Goal: Task Accomplishment & Management: Complete application form

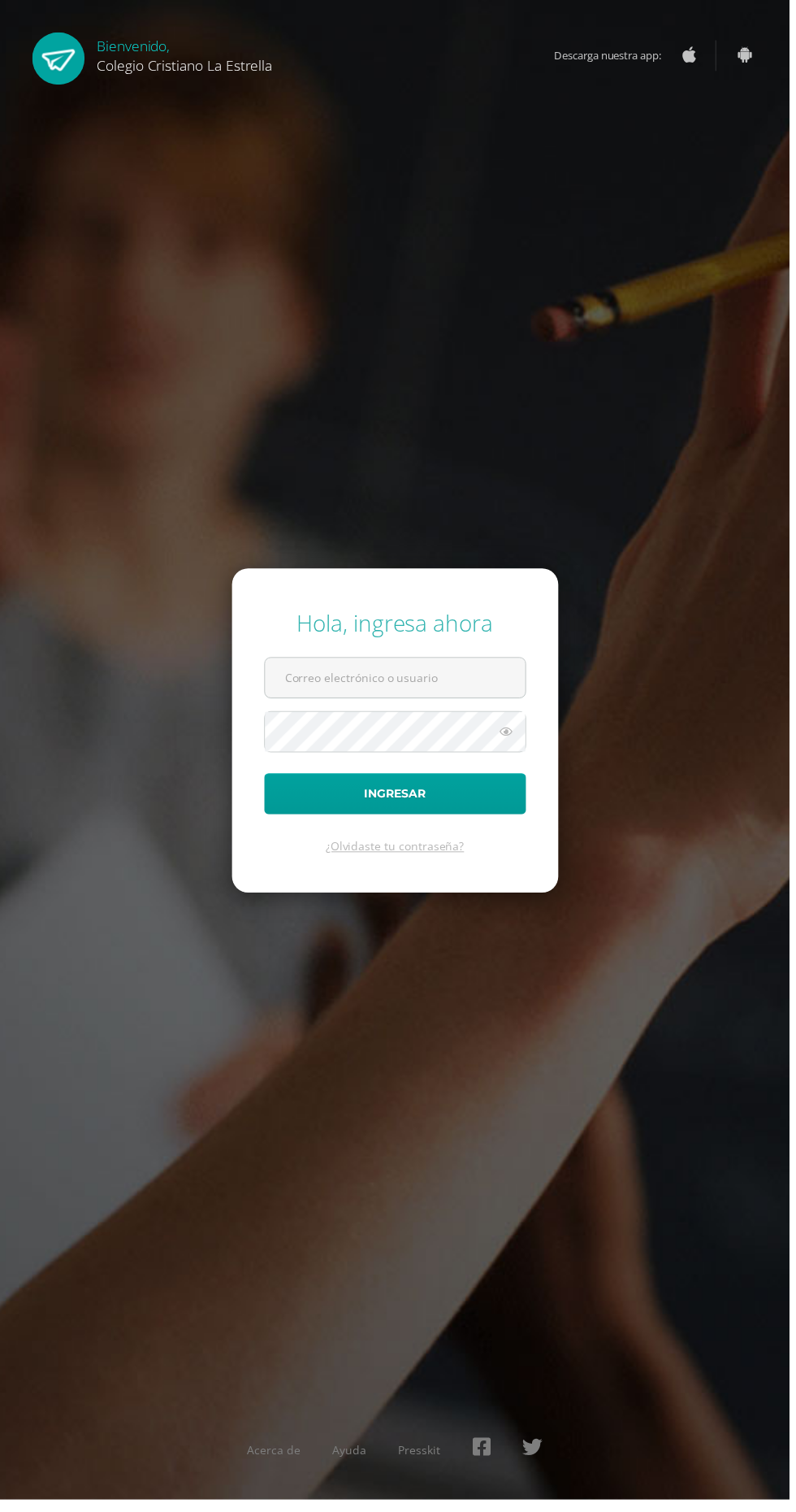
click at [483, 703] on input "text" at bounding box center [398, 683] width 262 height 40
type input "290_papa@laestrella.com"
click at [266, 779] on button "Ingresar" at bounding box center [398, 799] width 264 height 41
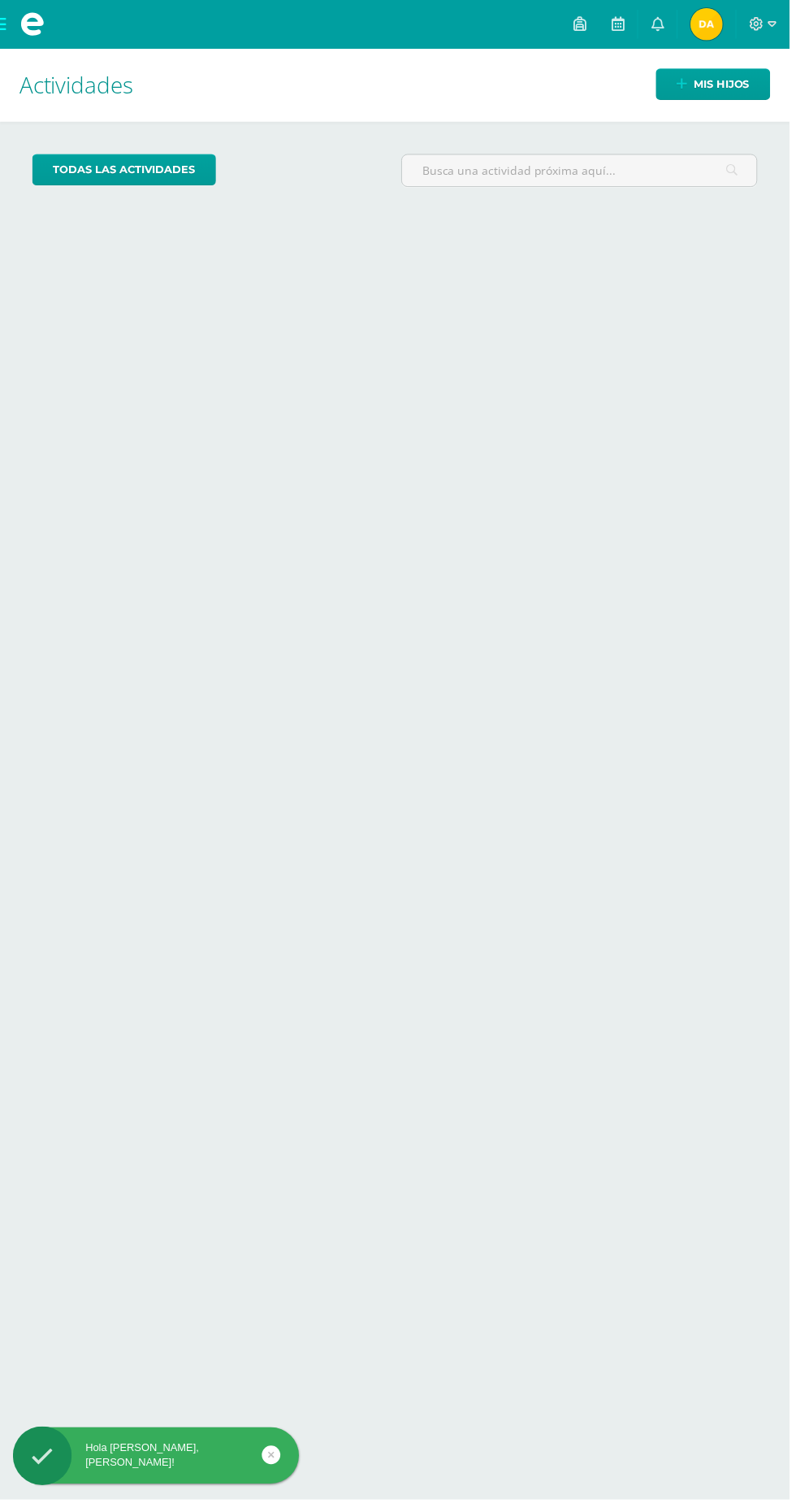
click at [702, 23] on span "David Alejandro Mi Perfil" at bounding box center [712, 24] width 39 height 33
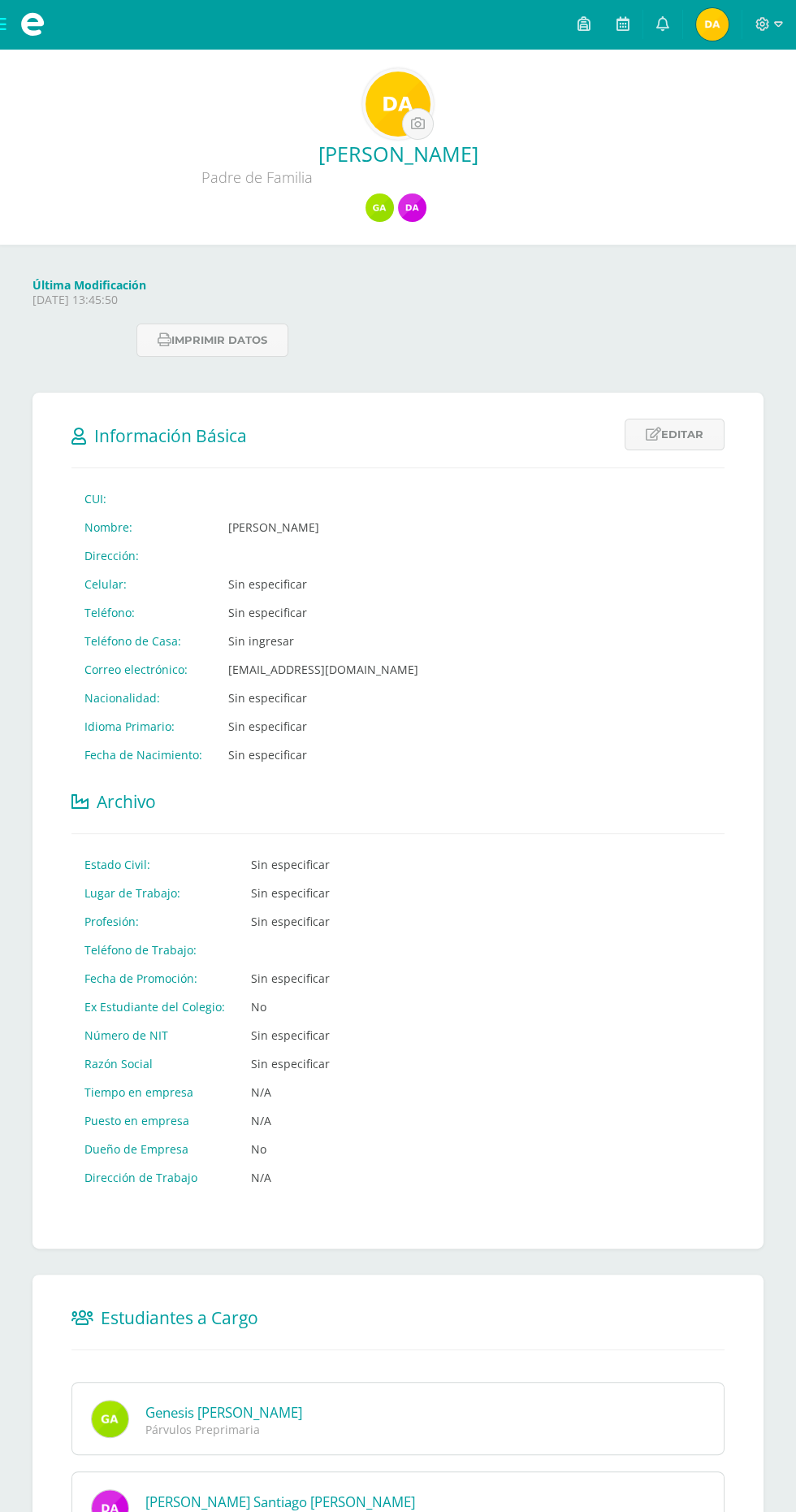
click at [411, 222] on img at bounding box center [411, 207] width 28 height 28
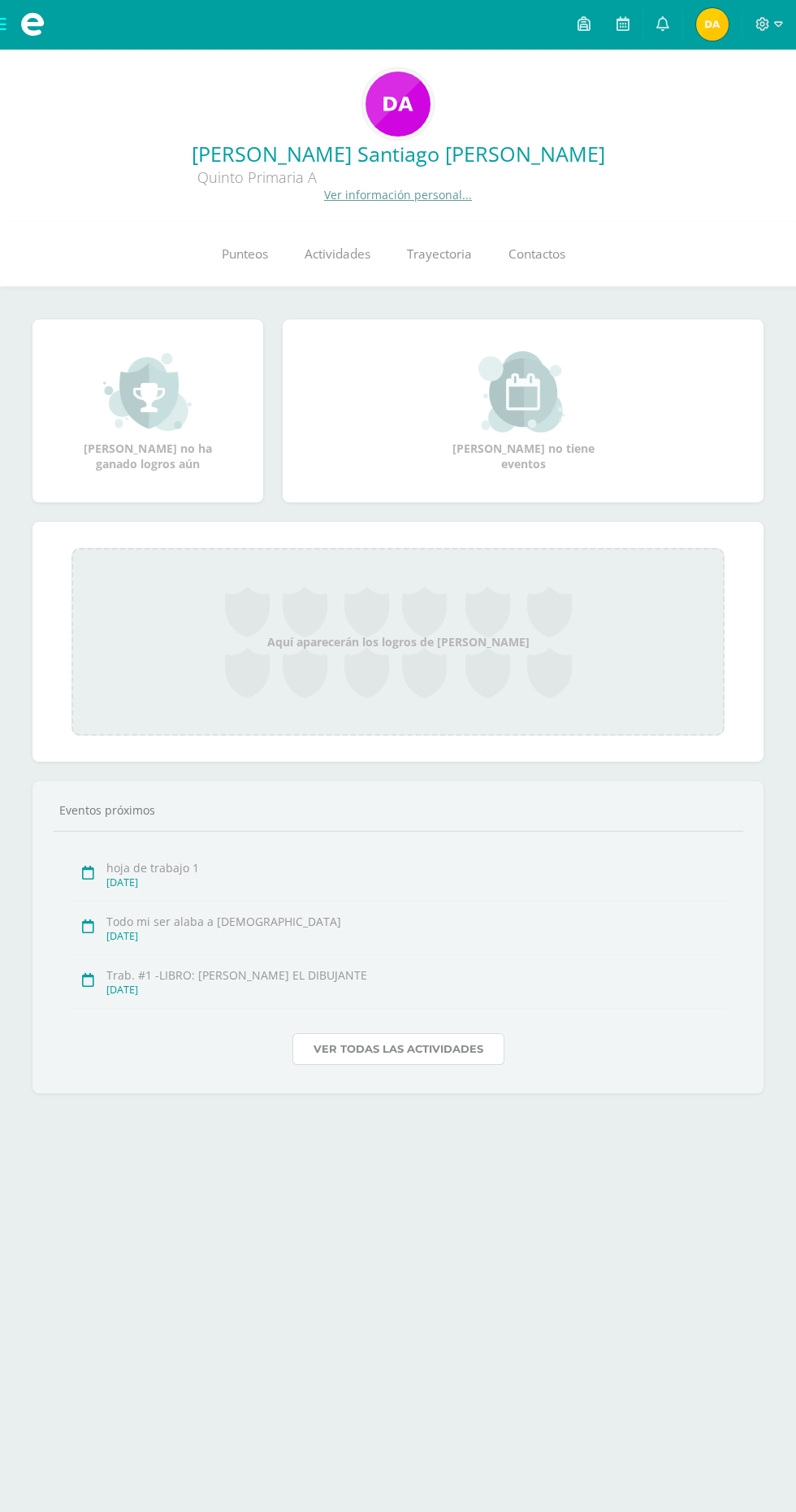
click at [456, 1048] on link "Ver todas las actividades" at bounding box center [398, 1048] width 212 height 32
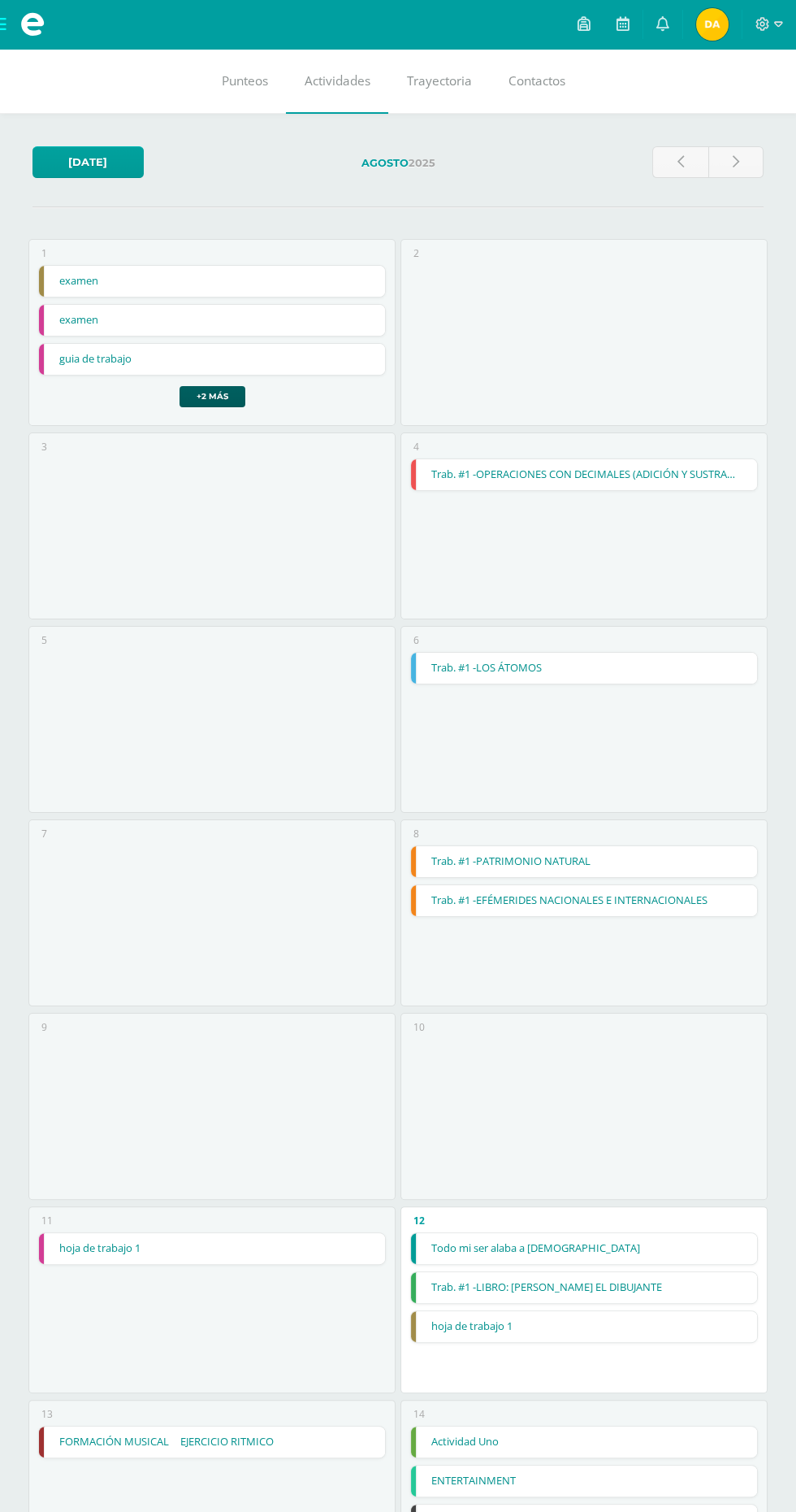
click at [203, 71] on link "Punteos" at bounding box center [245, 81] width 83 height 65
click at [695, 23] on span "David Alejandro Mi Perfil" at bounding box center [712, 24] width 39 height 33
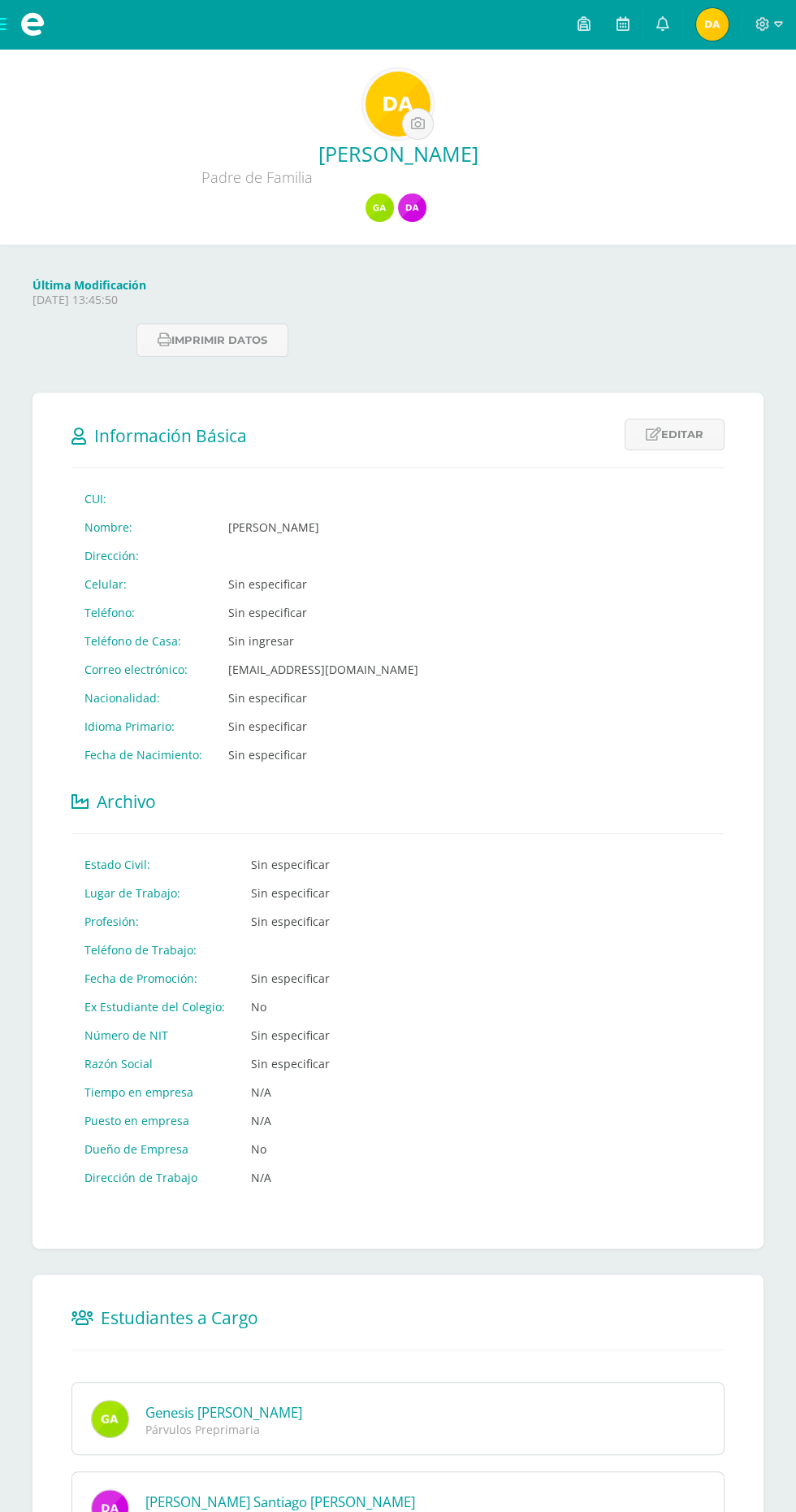
click at [388, 210] on img at bounding box center [379, 207] width 28 height 28
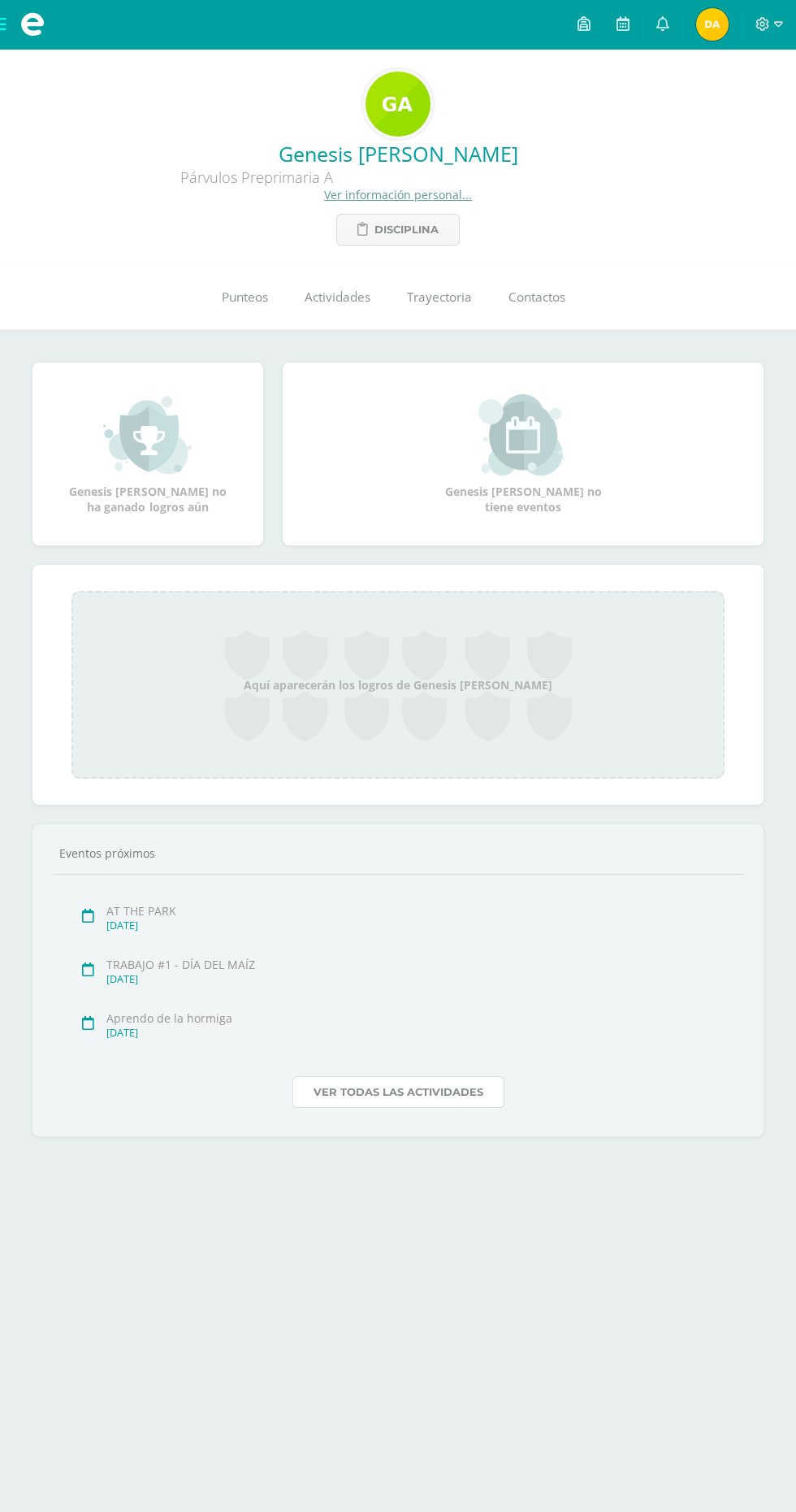
click at [423, 1092] on link "Ver todas las actividades" at bounding box center [398, 1092] width 212 height 32
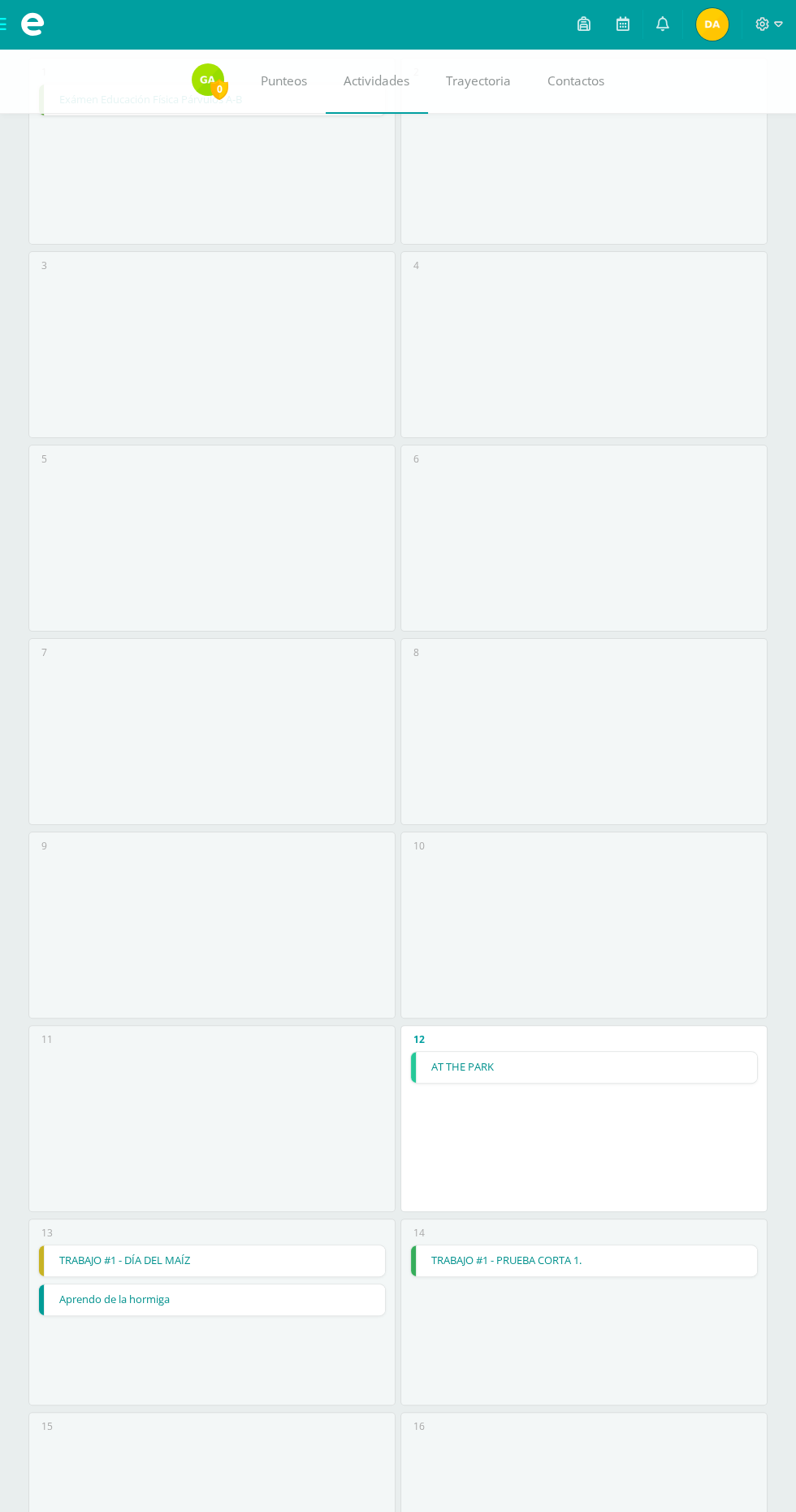
scroll to position [176, 0]
click at [600, 1066] on link "AT THE PARK" at bounding box center [583, 1066] width 345 height 31
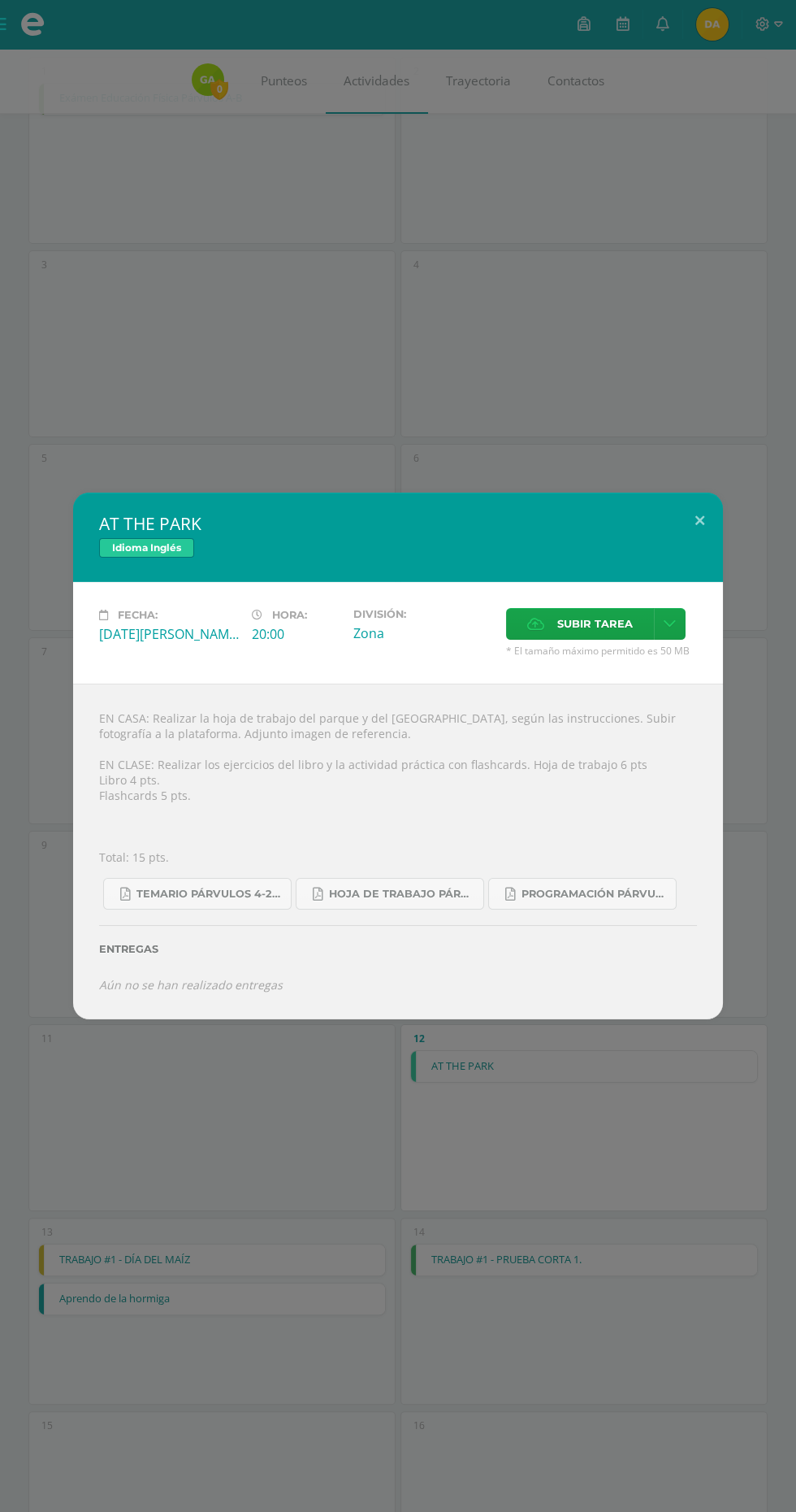
click at [587, 623] on span "Subir tarea" at bounding box center [595, 623] width 75 height 30
click at [0, 0] on input "Subir tarea" at bounding box center [0, 0] width 0 height 0
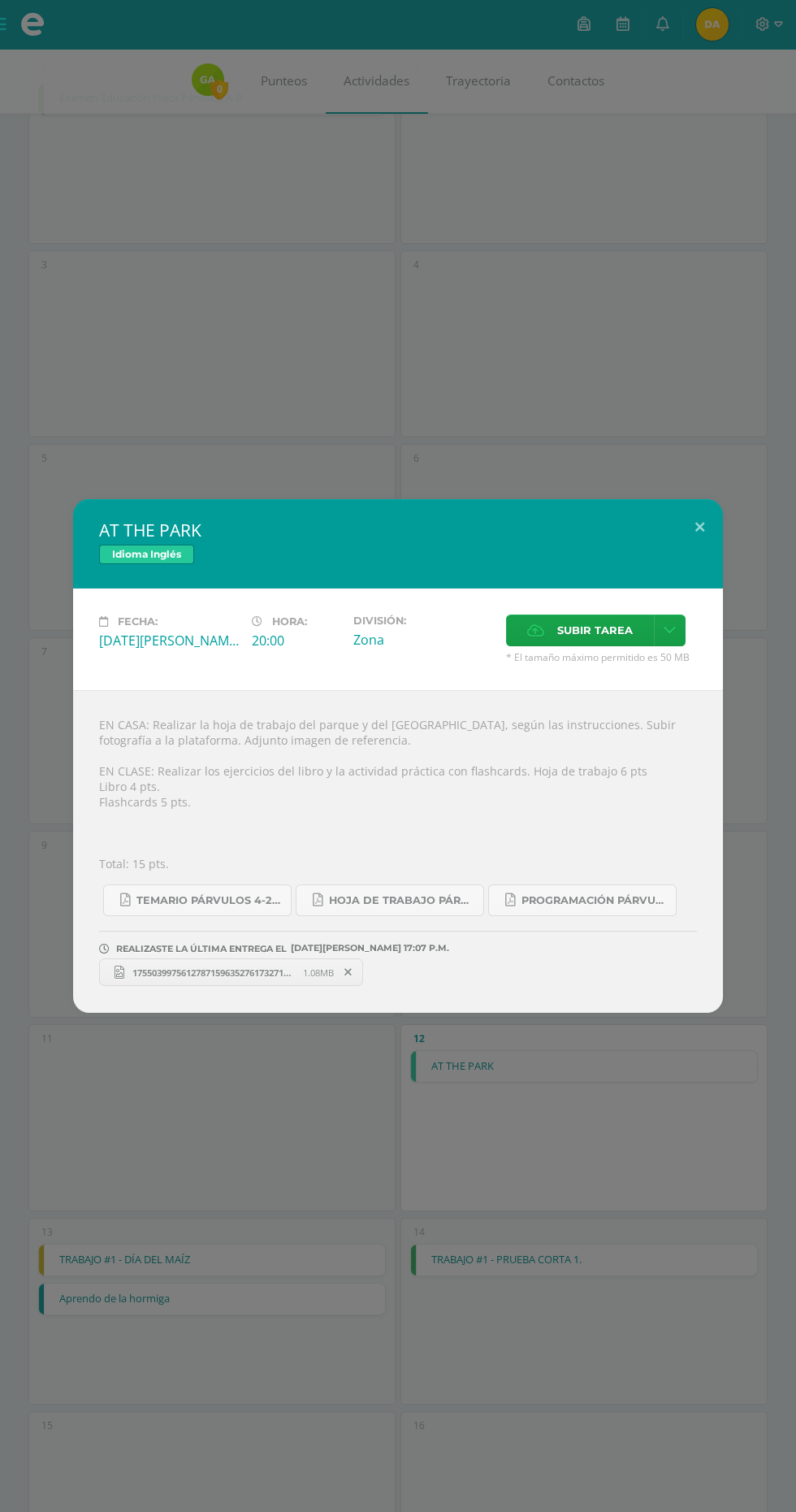
click at [551, 634] on label "Subir tarea" at bounding box center [579, 630] width 147 height 32
click at [0, 0] on input "Subir tarea" at bounding box center [0, 0] width 0 height 0
click at [196, 85] on div "AT THE PARK Idioma Inglés Fecha: Martes 12 de Agosto Hora: 20:00 División: Zona…" at bounding box center [398, 756] width 796 height 1512
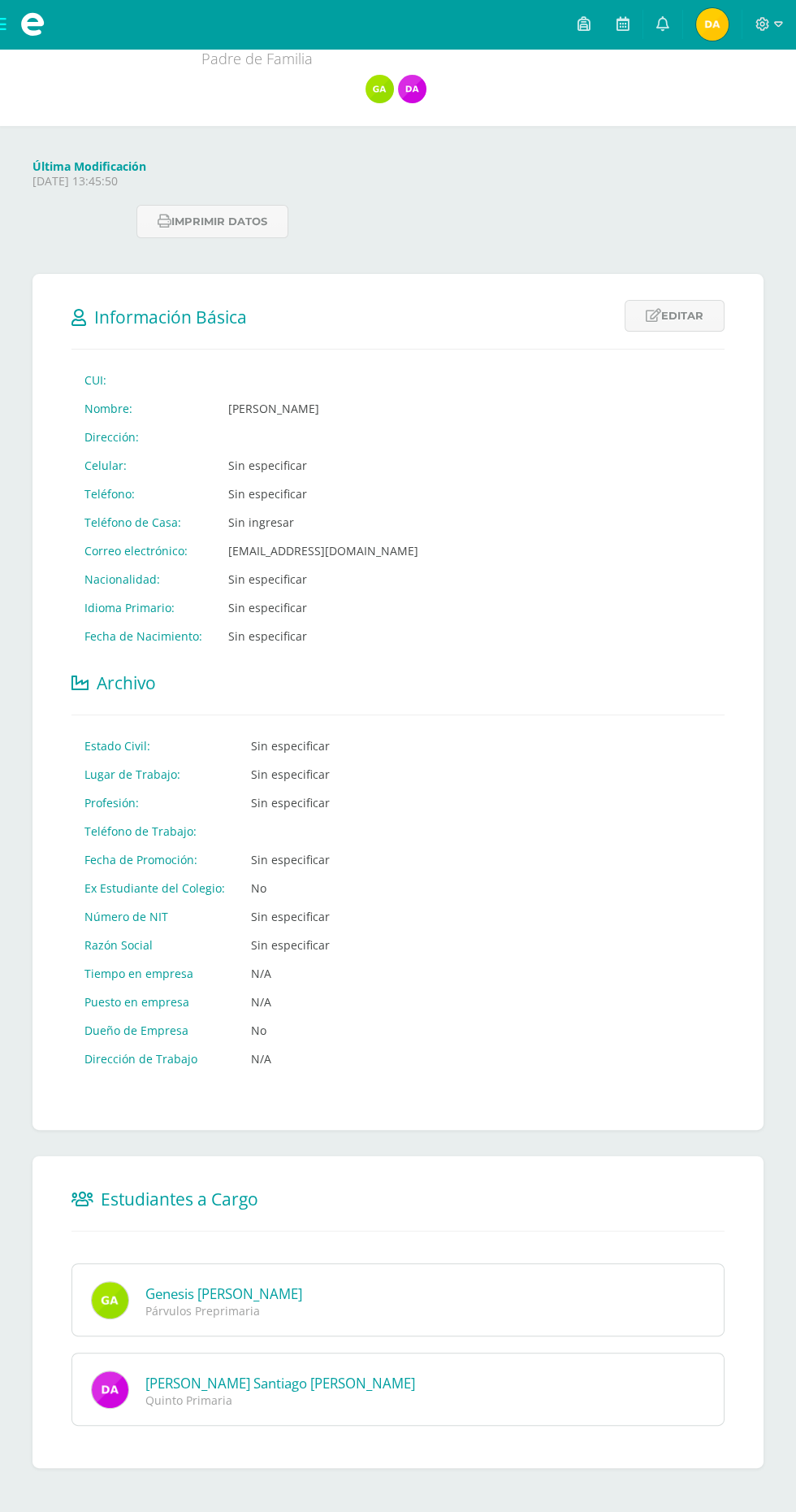
scroll to position [131, 0]
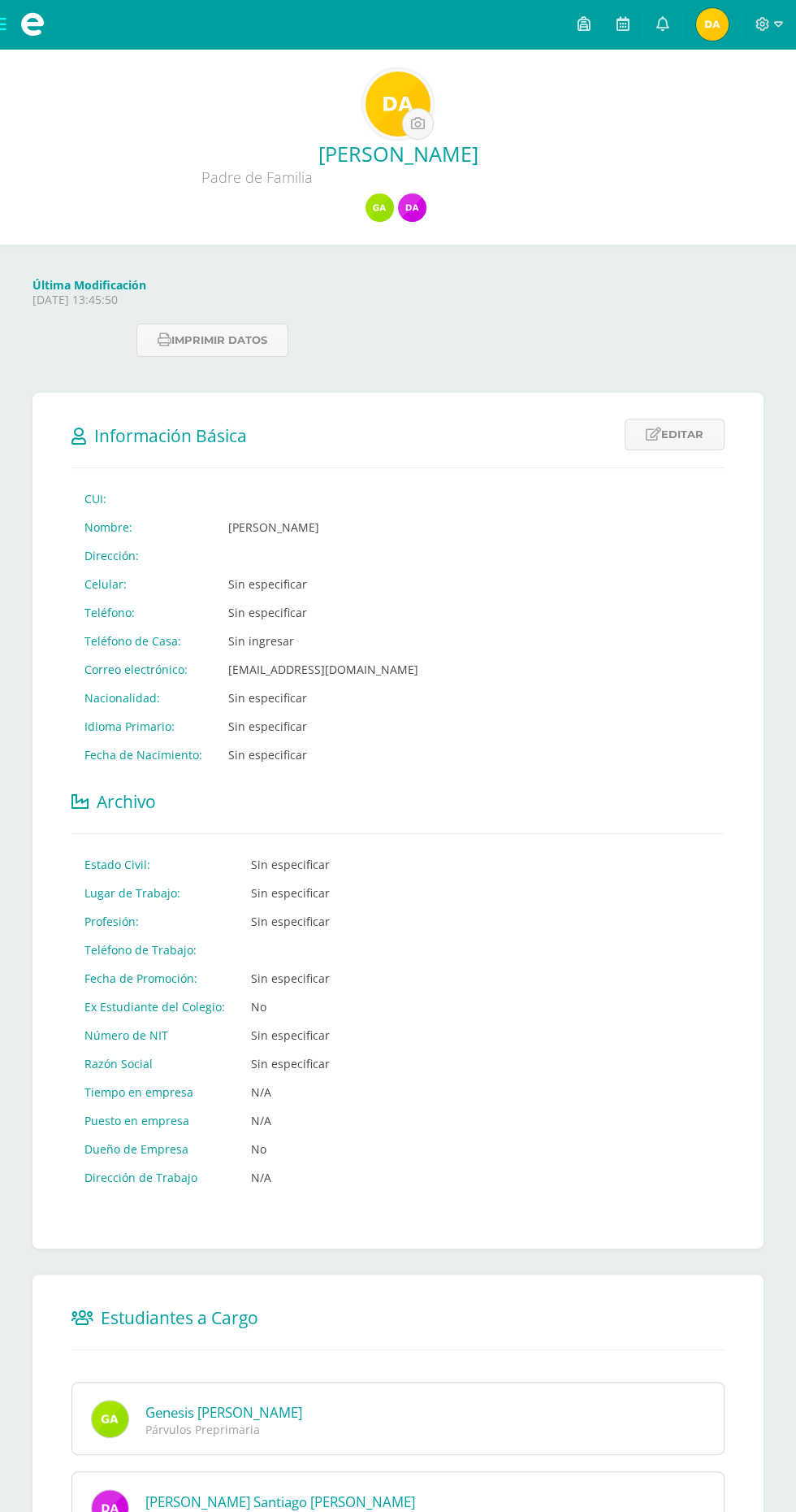
click at [442, 87] on div "David Alejandro Aristondo Padre de Familia" at bounding box center [397, 147] width 770 height 157
click at [426, 123] on input "file" at bounding box center [417, 123] width 30 height 30
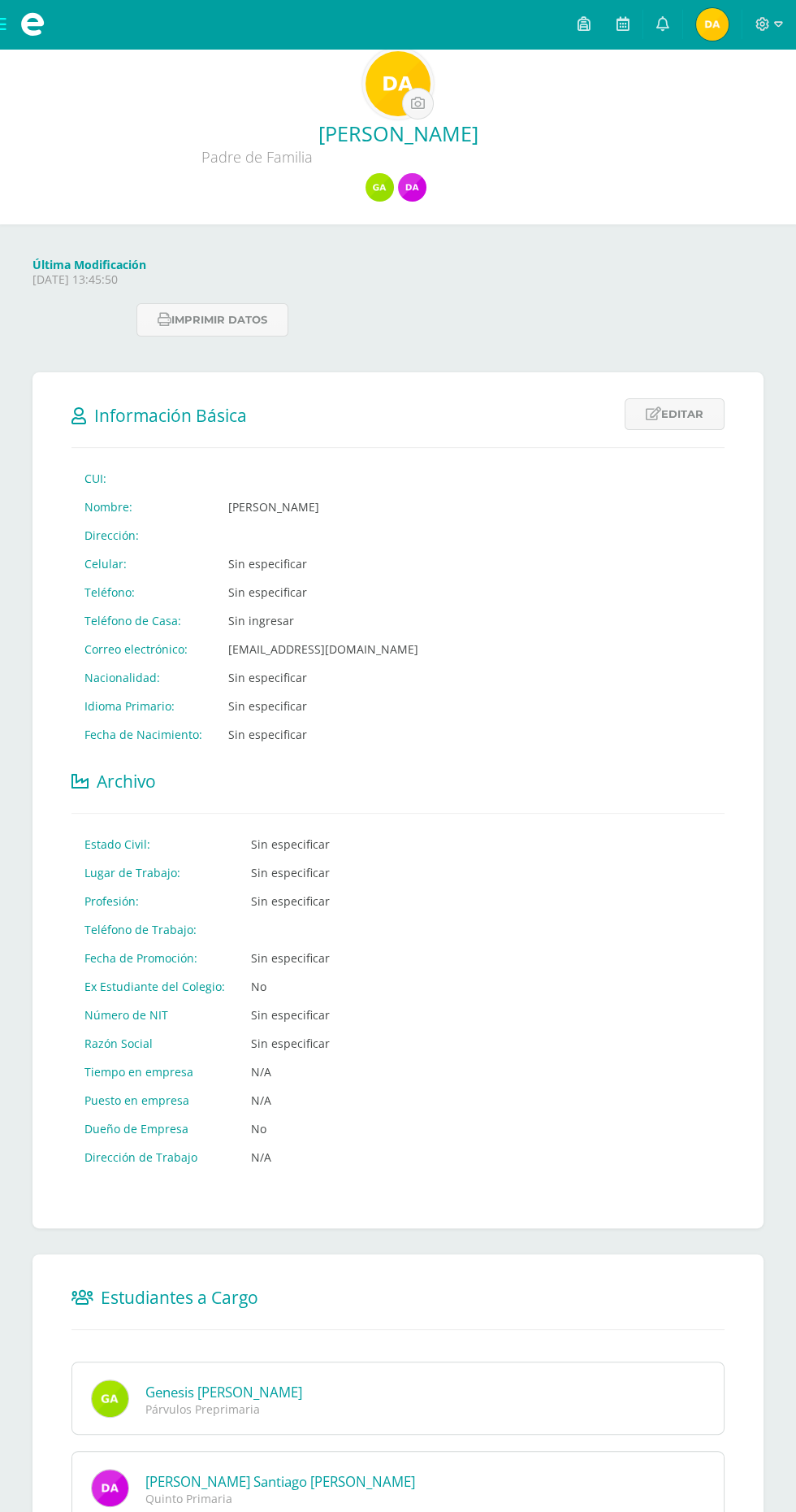
scroll to position [21, 0]
click at [417, 1409] on div "Párvulos Preprimaria" at bounding box center [420, 1408] width 550 height 15
click at [303, 1398] on link "Genesis [PERSON_NAME]" at bounding box center [224, 1390] width 157 height 18
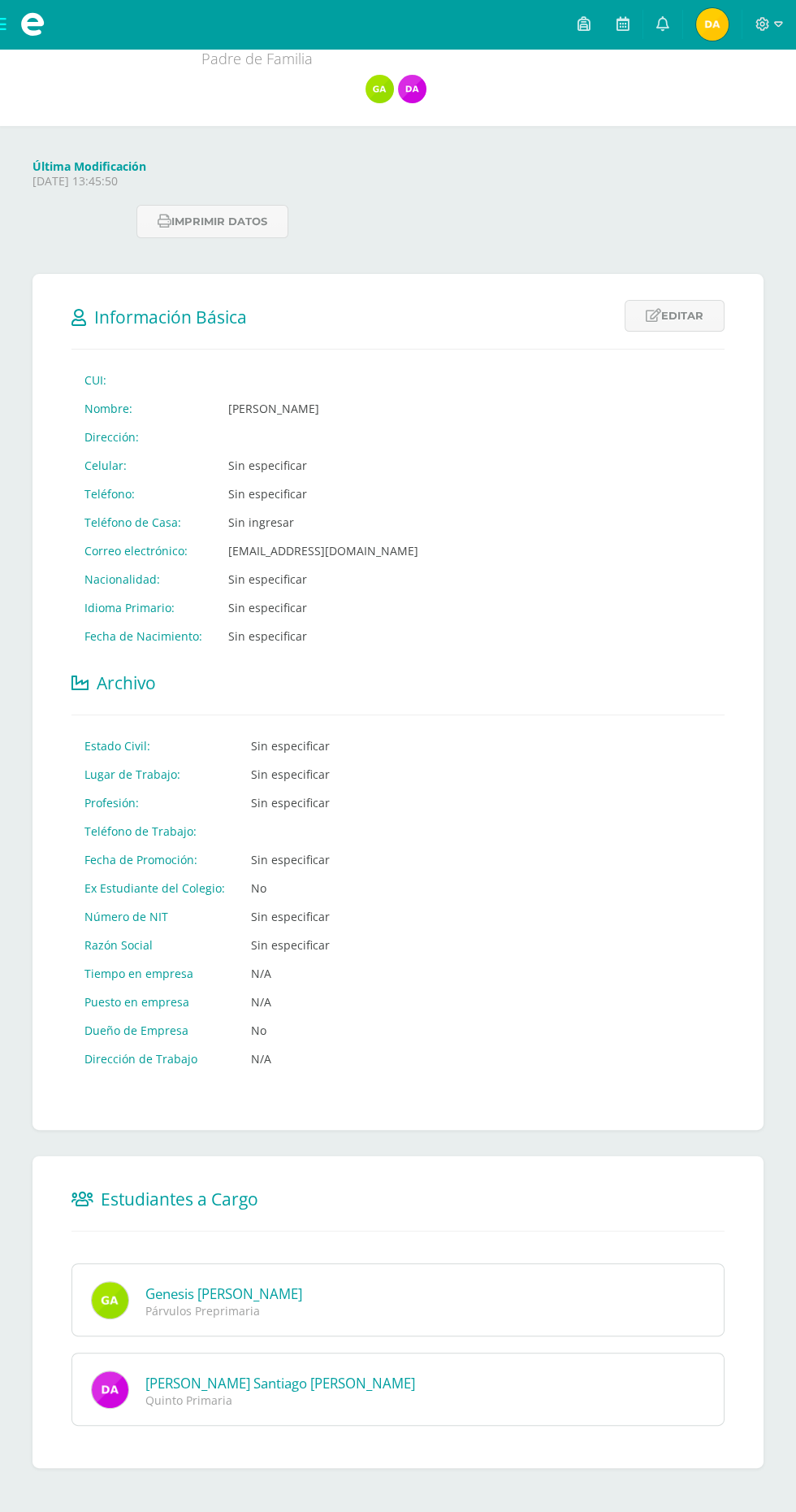
scroll to position [131, 0]
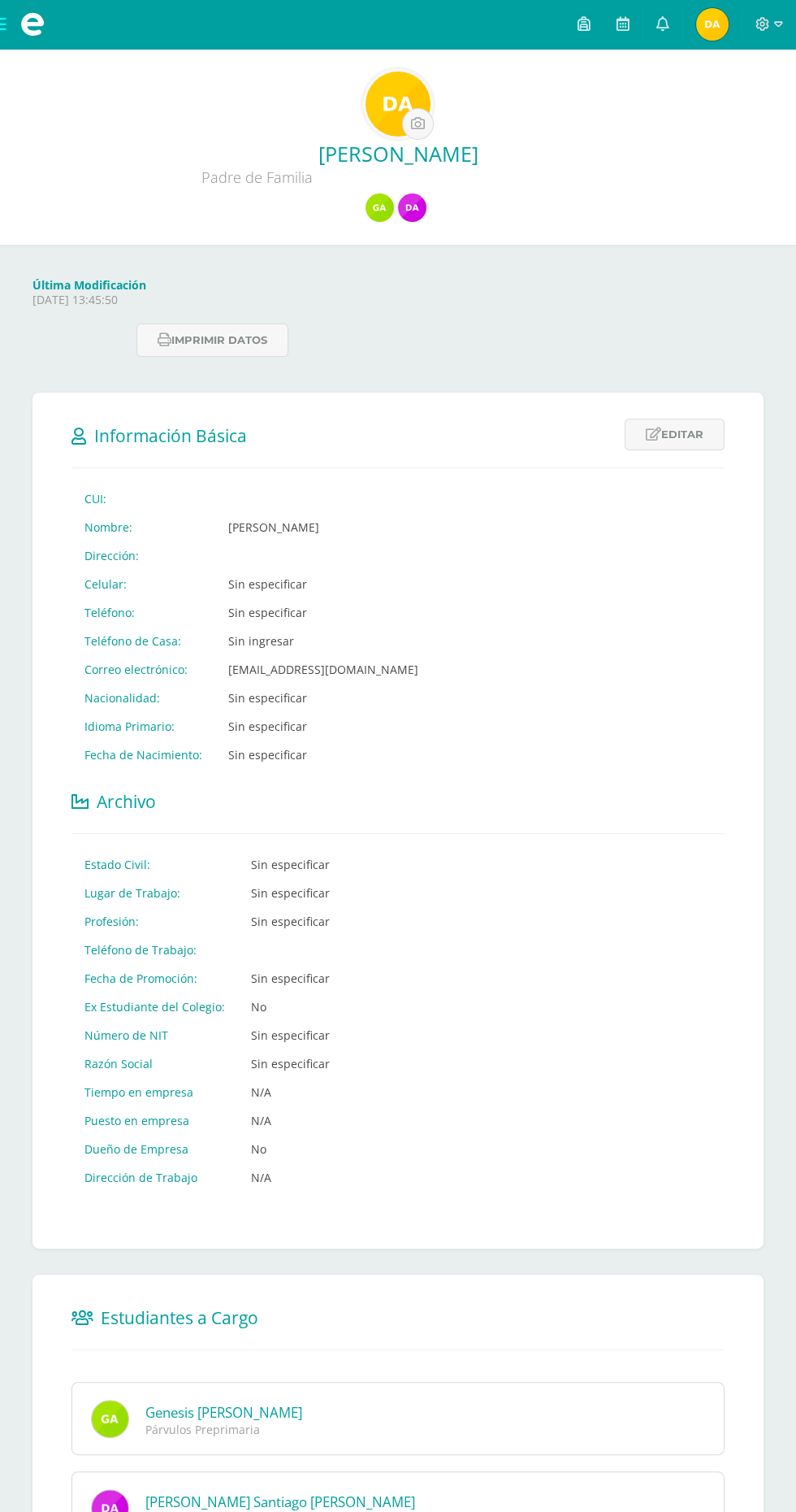
click at [730, 23] on span "David Alejandro Mi Perfil" at bounding box center [712, 24] width 39 height 33
click at [664, 23] on icon at bounding box center [662, 23] width 13 height 14
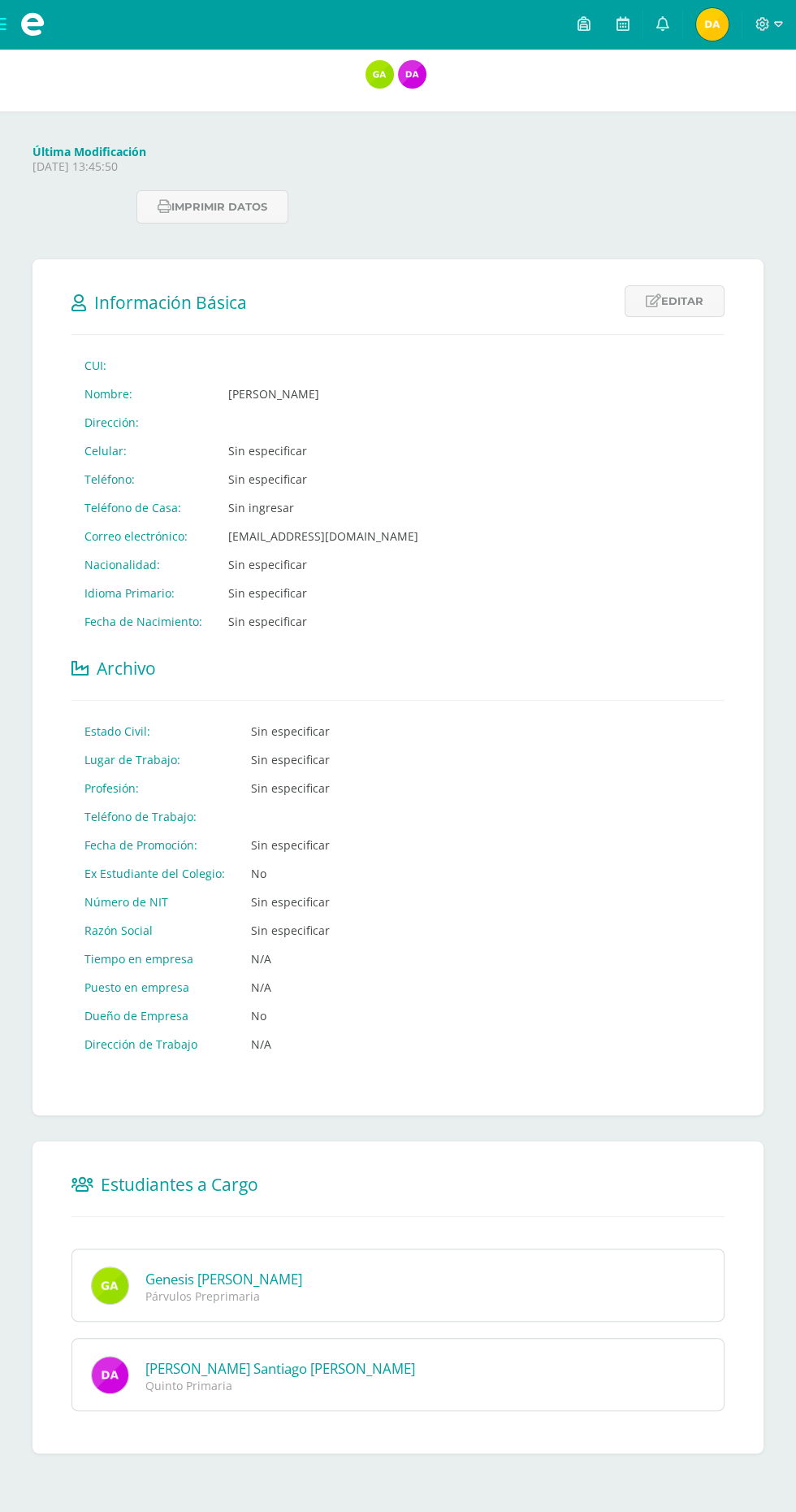
scroll to position [137, 0]
click at [303, 1283] on link "Genesis [PERSON_NAME]" at bounding box center [224, 1278] width 157 height 18
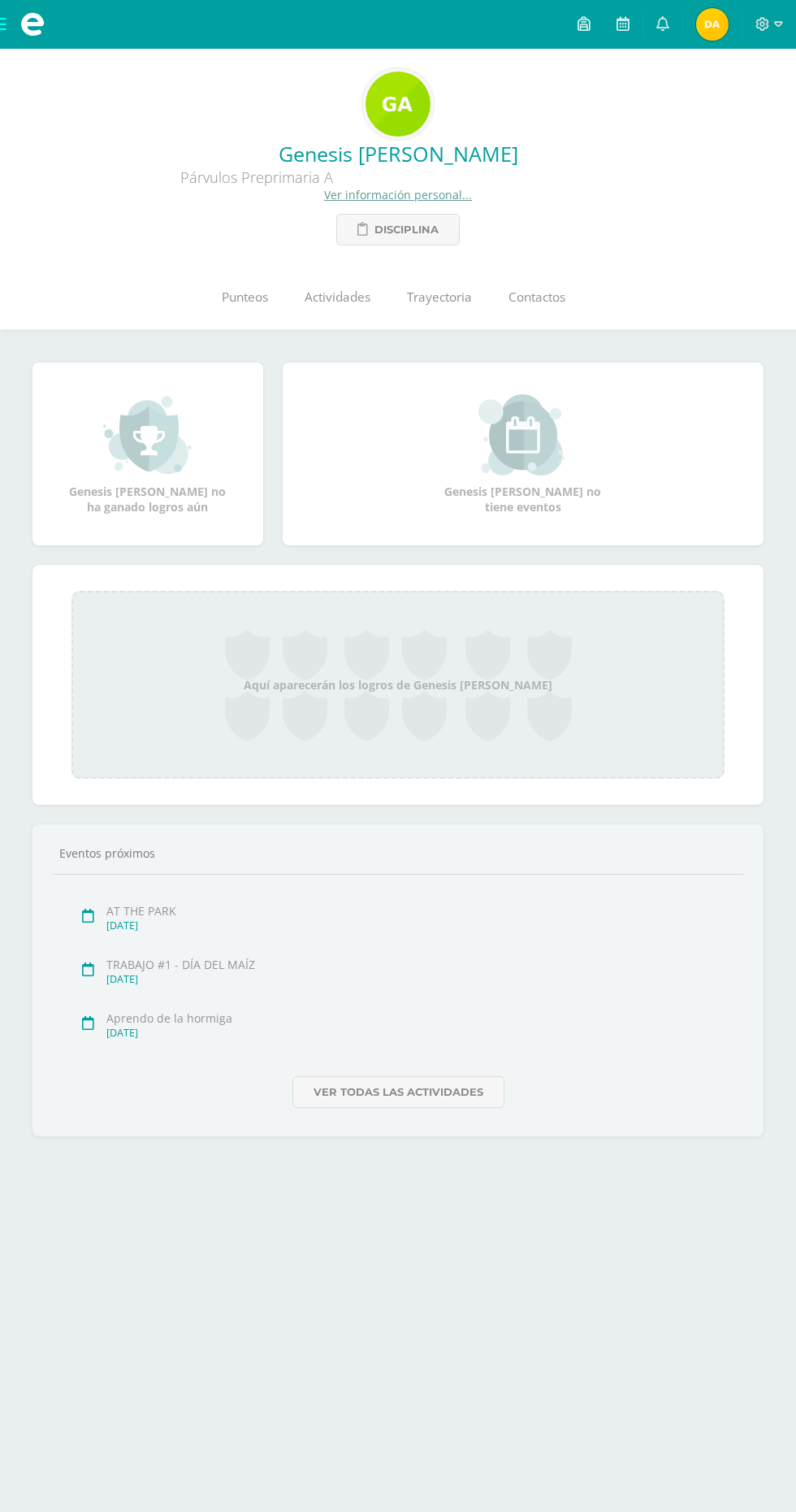
click at [341, 1188] on html "Archivos Cerrar panel Configuración Cerrar sesión [PERSON_NAME] Mi Perfil Aviso…" at bounding box center [398, 594] width 796 height 1188
click at [407, 1101] on link "Ver todas las actividades" at bounding box center [398, 1092] width 212 height 32
